Goal: Navigation & Orientation: Find specific page/section

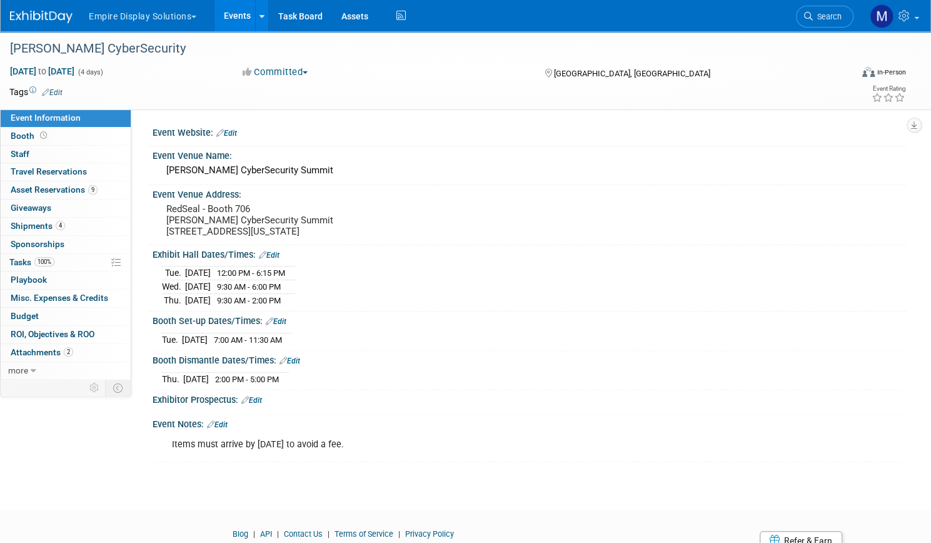
click at [260, 21] on link "Events" at bounding box center [237, 15] width 46 height 31
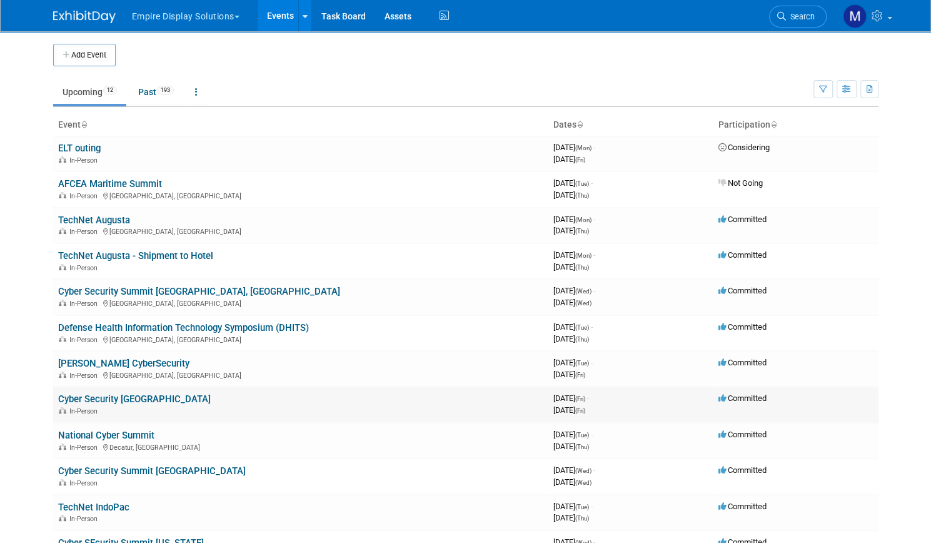
click at [106, 399] on link "Cyber Security [GEOGRAPHIC_DATA]" at bounding box center [134, 398] width 153 height 11
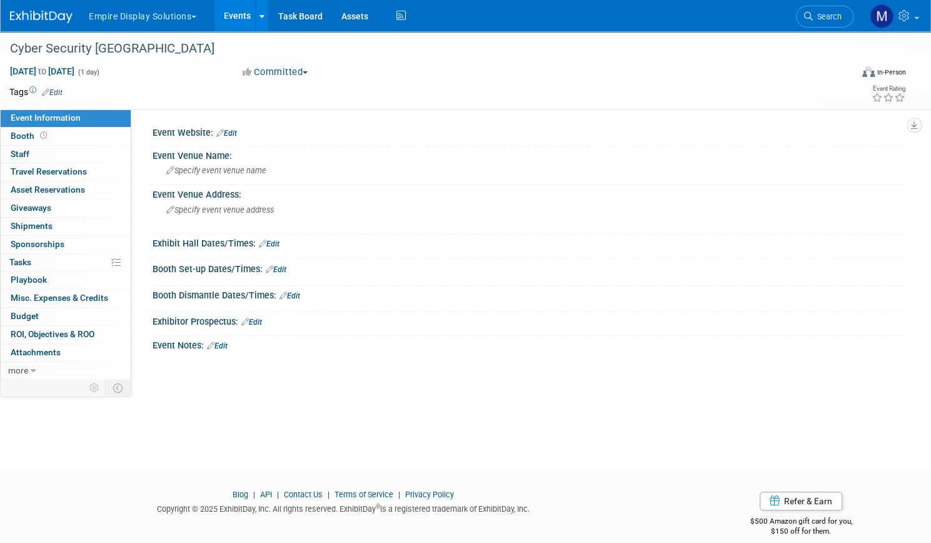
click at [212, 19] on button "Empire Display Solutions" at bounding box center [150, 14] width 124 height 28
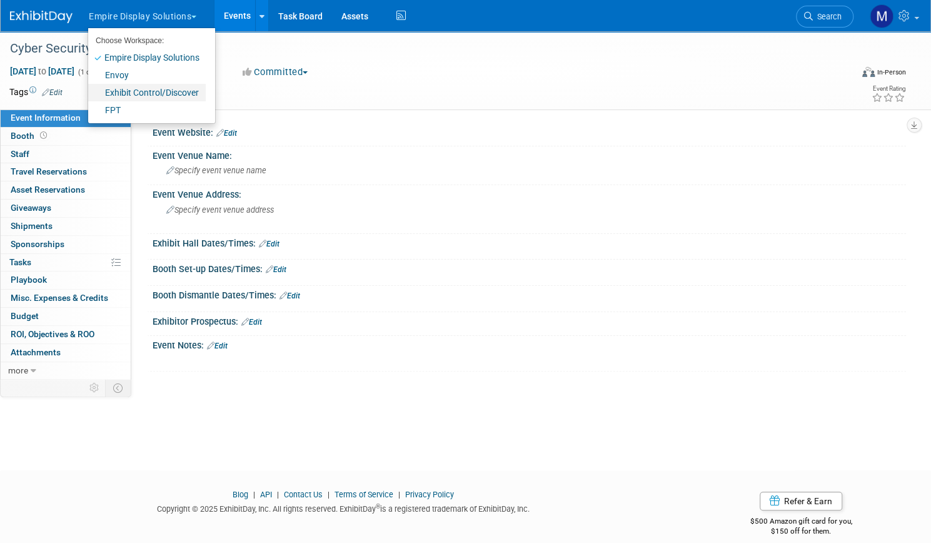
click at [168, 92] on link "Exhibit Control/Discover" at bounding box center [147, 93] width 118 height 18
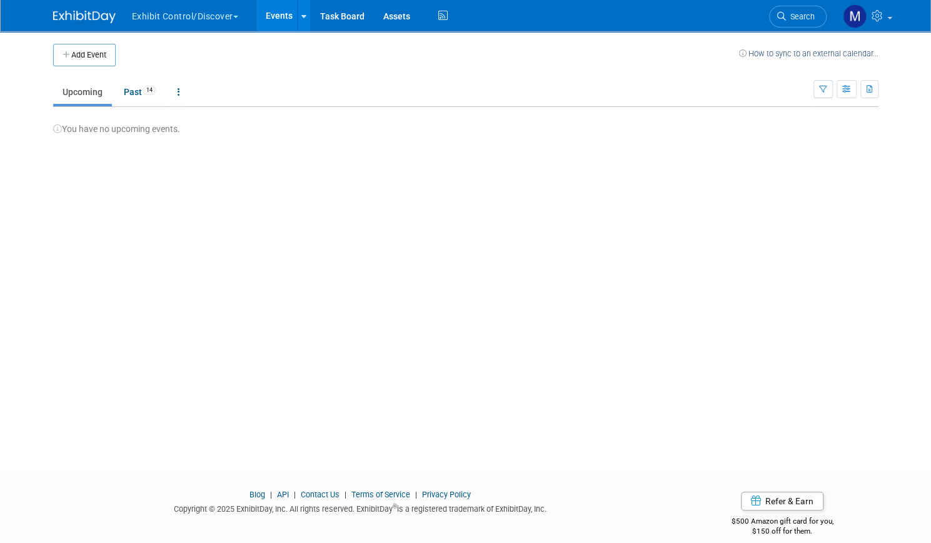
click at [194, 14] on button "Exhibit Control/Discover" at bounding box center [192, 14] width 123 height 28
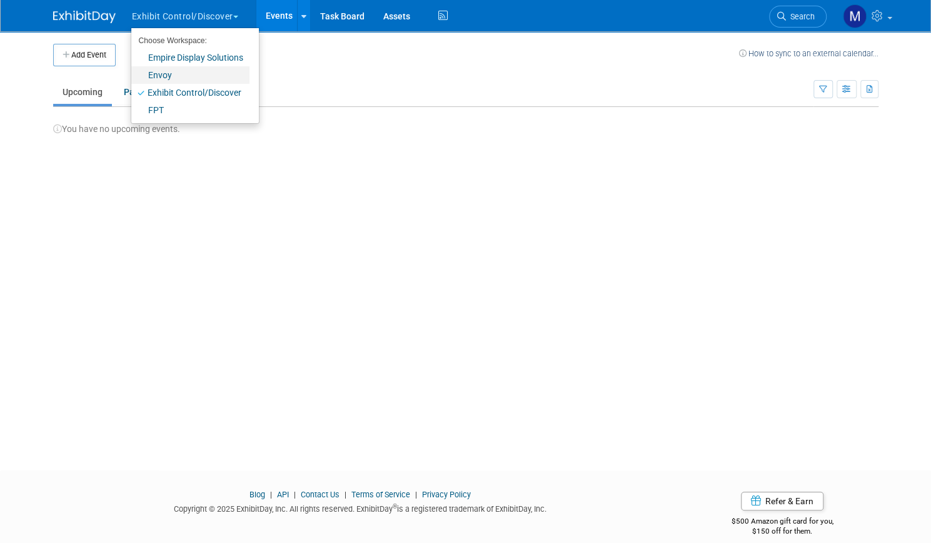
click at [173, 74] on link "Envoy" at bounding box center [190, 75] width 118 height 18
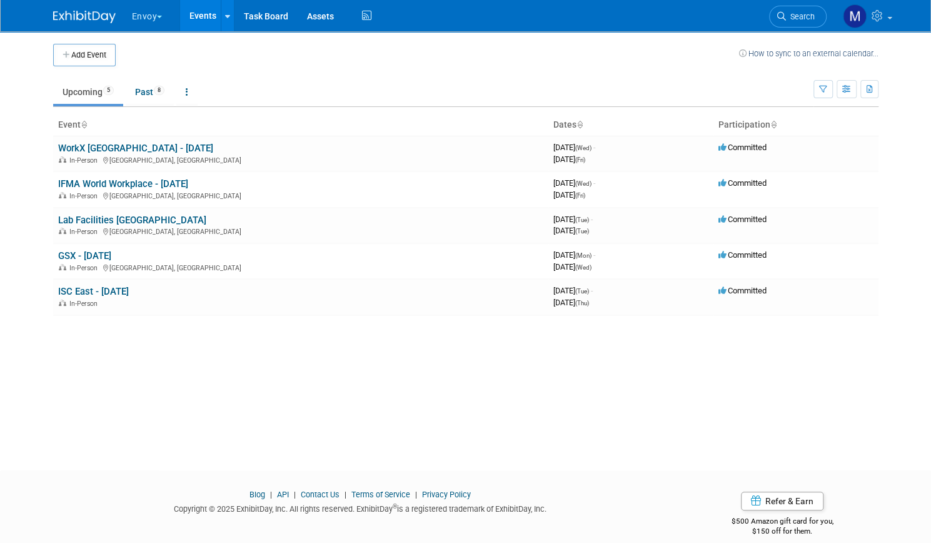
click at [149, 11] on button "Envoy" at bounding box center [155, 14] width 48 height 28
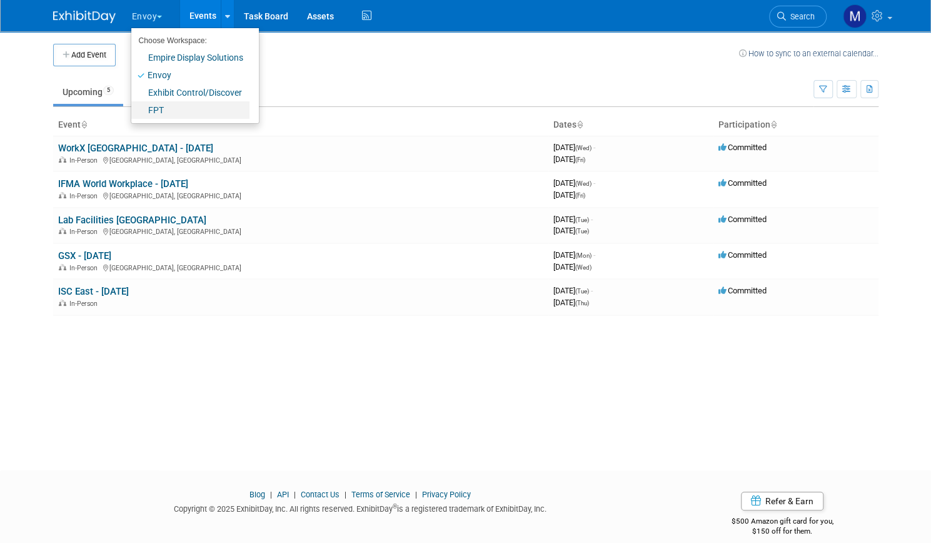
click at [159, 110] on link "FPT" at bounding box center [190, 110] width 118 height 18
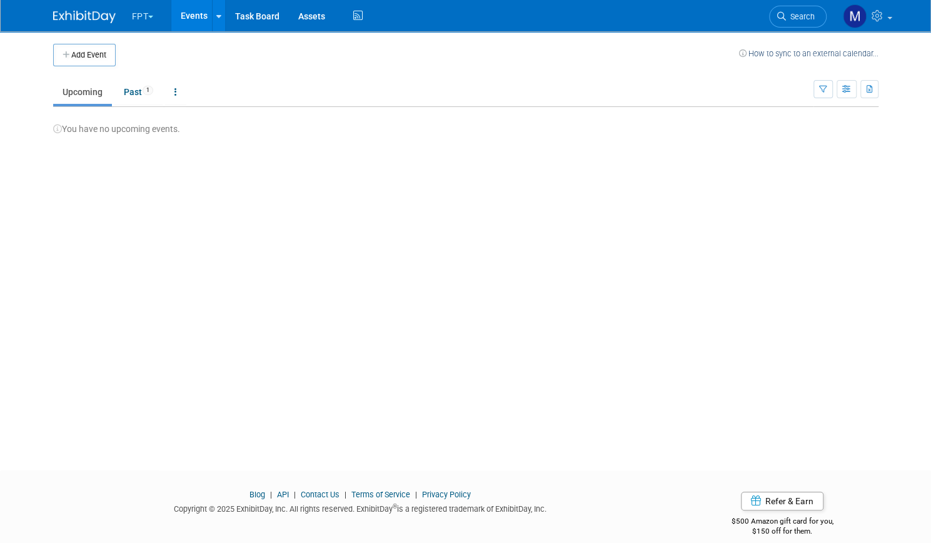
click at [138, 12] on button "FPT" at bounding box center [150, 14] width 39 height 28
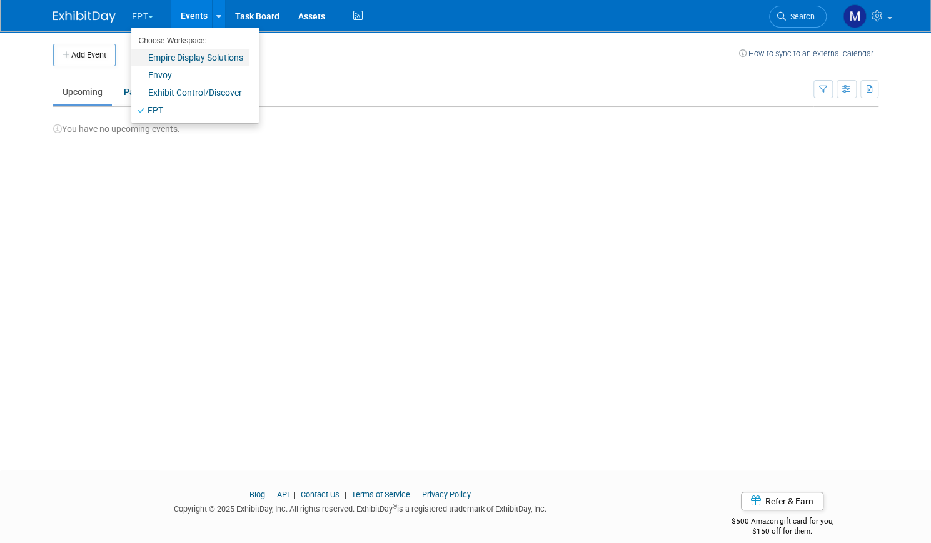
click at [147, 57] on link "Empire Display Solutions" at bounding box center [190, 58] width 118 height 18
